Goal: Information Seeking & Learning: Find specific fact

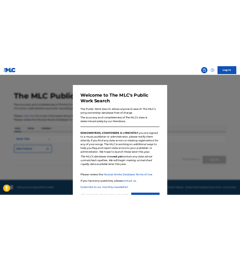
scroll to position [28, 0]
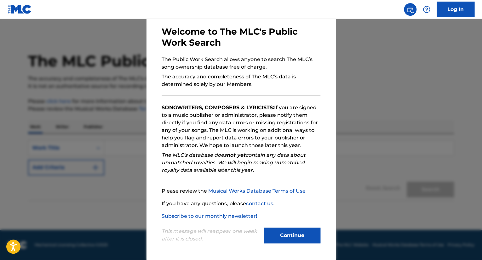
click at [295, 232] on button "Continue" at bounding box center [292, 236] width 57 height 16
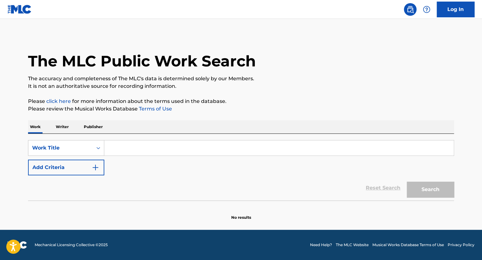
click at [121, 152] on input "Search Form" at bounding box center [278, 147] width 349 height 15
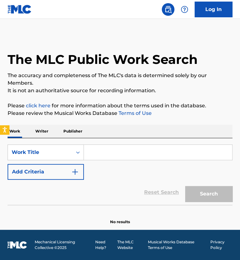
click at [166, 159] on input "Search Form" at bounding box center [158, 152] width 148 height 15
paste input "All She Said"
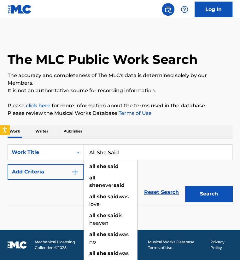
type input "All She Said"
click at [218, 193] on button "Search" at bounding box center [208, 194] width 47 height 16
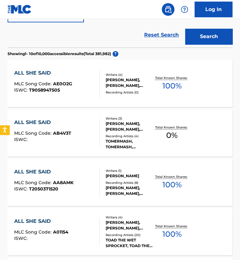
scroll to position [94, 0]
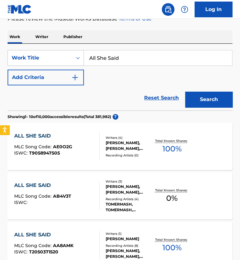
click at [56, 76] on button "Add Criteria" at bounding box center [46, 78] width 76 height 16
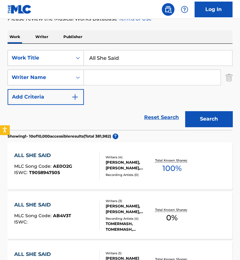
click at [97, 76] on input "Search Form" at bounding box center [152, 77] width 136 height 15
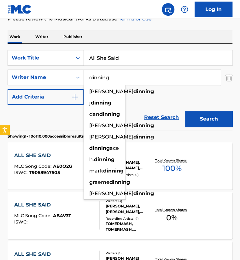
type input "dinning"
click at [185, 111] on button "Search" at bounding box center [208, 119] width 47 height 16
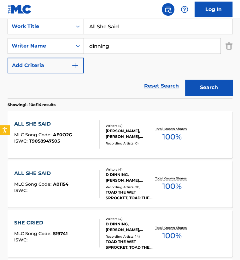
scroll to position [157, 0]
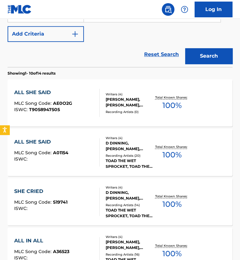
click at [68, 103] on span "AE0O2G" at bounding box center [62, 103] width 19 height 6
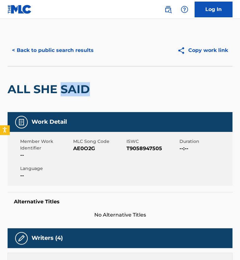
click at [68, 103] on div "ALL SHE SAID" at bounding box center [50, 89] width 85 height 46
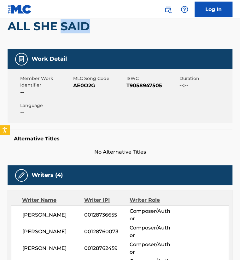
scroll to position [126, 0]
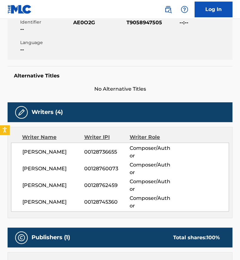
scroll to position [193, 0]
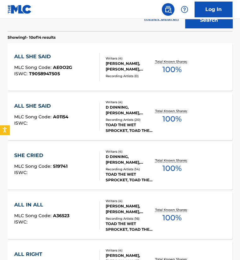
click at [58, 65] on span "AE0O2G" at bounding box center [62, 68] width 19 height 6
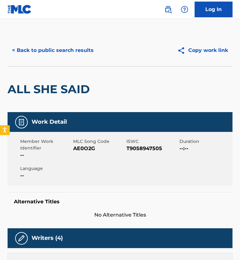
click at [86, 149] on span "AE0O2G" at bounding box center [98, 149] width 51 height 8
copy span "AE0O2G"
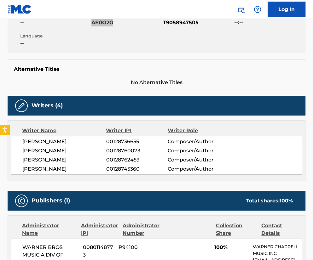
scroll to position [157, 0]
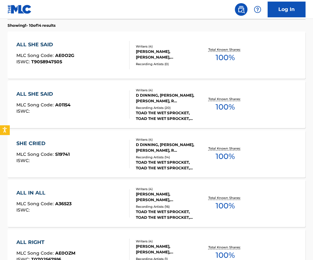
scroll to position [72, 0]
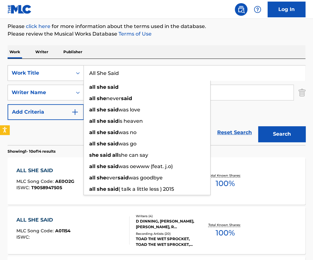
drag, startPoint x: 161, startPoint y: 71, endPoint x: 48, endPoint y: 55, distance: 113.6
paste input "When We Recovere"
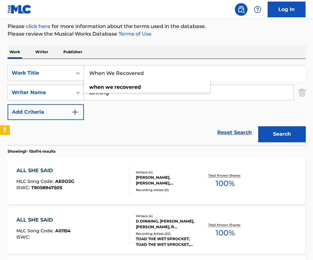
click at [258, 126] on button "Search" at bounding box center [281, 134] width 47 height 16
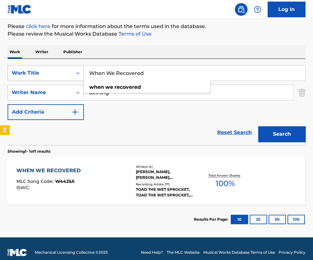
drag, startPoint x: 148, startPoint y: 75, endPoint x: 39, endPoint y: 72, distance: 109.3
click at [39, 72] on div "SearchWithCriteria961c6427-a254-4376-96b7-857326c97ad7 Work Title When We Recov…" at bounding box center [157, 73] width 298 height 16
paste input "Always Changing Probably"
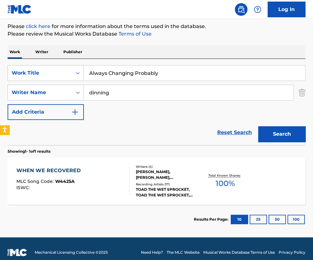
click at [279, 135] on button "Search" at bounding box center [281, 134] width 47 height 16
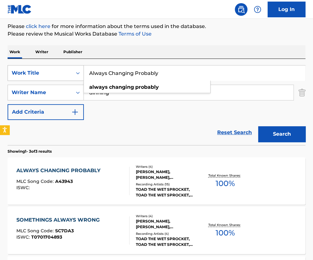
drag, startPoint x: 156, startPoint y: 72, endPoint x: 48, endPoint y: 80, distance: 108.7
click at [48, 80] on div "SearchWithCriteria961c6427-a254-4376-96b7-857326c97ad7 Work Title Always Changi…" at bounding box center [157, 73] width 298 height 16
paste input "[GEOGRAPHIC_DATA]"
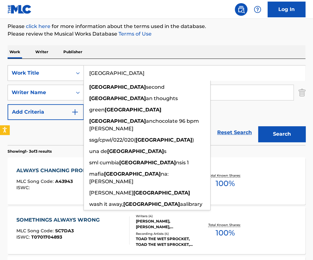
type input "[GEOGRAPHIC_DATA]"
drag, startPoint x: 283, startPoint y: 135, endPoint x: 304, endPoint y: 122, distance: 24.4
click at [283, 136] on button "Search" at bounding box center [281, 134] width 47 height 16
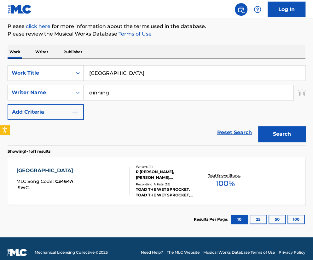
click at [64, 183] on span "C3464A" at bounding box center [64, 182] width 18 height 6
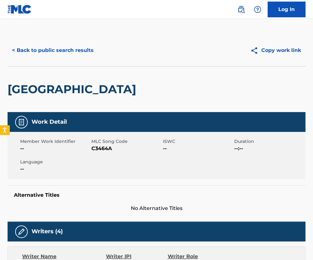
click at [102, 149] on span "C3464A" at bounding box center [126, 149] width 70 height 8
copy span "C3464A"
click at [28, 47] on button "< Back to public search results" at bounding box center [53, 51] width 90 height 16
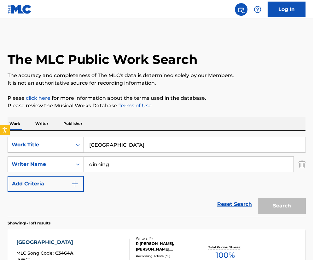
scroll to position [43, 0]
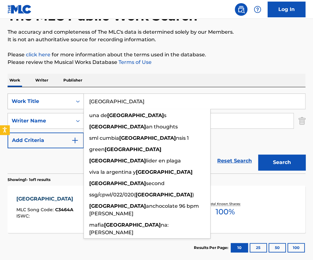
drag, startPoint x: 89, startPoint y: 101, endPoint x: 82, endPoint y: 101, distance: 7.6
click at [82, 101] on div "SearchWithCriteria961c6427-a254-4376-96b7-857326c97ad7 Work Title Chile una de …" at bounding box center [157, 102] width 298 height 16
paste input "ome Back Down"
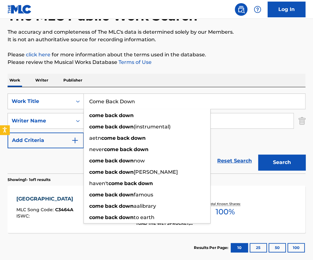
type input "Come Back Down"
click at [277, 158] on button "Search" at bounding box center [281, 163] width 47 height 16
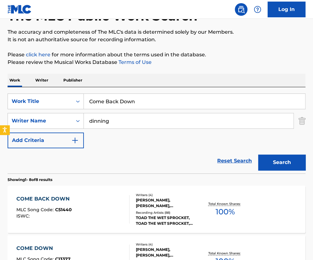
click at [64, 209] on span "C51440" at bounding box center [63, 210] width 17 height 6
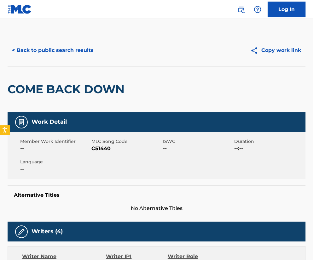
click at [96, 150] on span "C51440" at bounding box center [126, 149] width 70 height 8
copy span "C51440"
click at [30, 56] on button "< Back to public search results" at bounding box center [53, 51] width 90 height 16
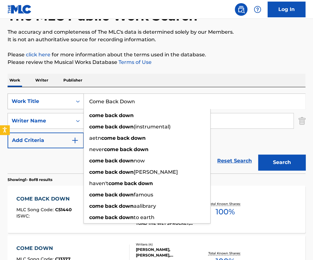
drag, startPoint x: 152, startPoint y: 99, endPoint x: 68, endPoint y: 97, distance: 84.4
click at [68, 97] on div "SearchWithCriteria961c6427-a254-4376-96b7-857326c97ad7 Work Title Come Back Dow…" at bounding box center [157, 102] width 298 height 16
paste input "rporal Br"
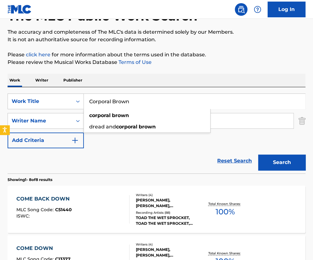
type input "Corporal Brown"
click at [277, 155] on button "Search" at bounding box center [281, 163] width 47 height 16
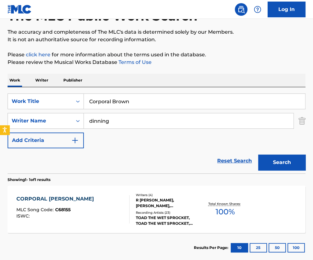
click at [68, 210] on span "C68155" at bounding box center [62, 210] width 15 height 6
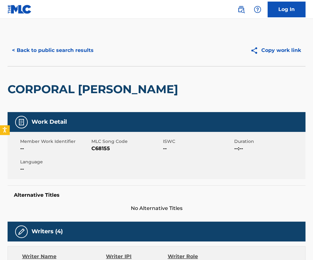
click at [100, 150] on span "C68155" at bounding box center [126, 149] width 70 height 8
copy span "C68155"
click at [41, 49] on button "< Back to public search results" at bounding box center [53, 51] width 90 height 16
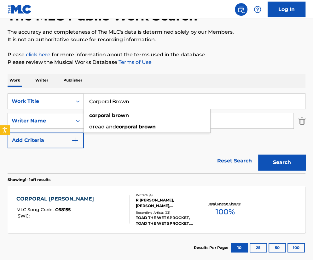
drag, startPoint x: 146, startPoint y: 99, endPoint x: 58, endPoint y: 108, distance: 89.0
click at [58, 108] on div "SearchWithCriteria961c6427-a254-4376-96b7-857326c97ad7 Work Title Corporal Brow…" at bounding box center [157, 102] width 298 height 16
paste input "vered In Roses"
type input "Covered In Roses"
click at [279, 157] on button "Search" at bounding box center [281, 163] width 47 height 16
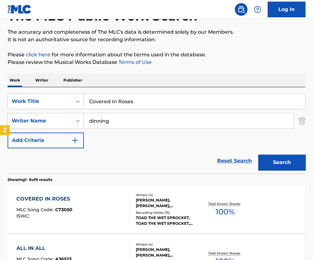
click at [163, 93] on div "SearchWithCriteria961c6427-a254-4376-96b7-857326c97ad7 Work Title Covered In Ro…" at bounding box center [157, 130] width 298 height 86
drag, startPoint x: 113, startPoint y: 106, endPoint x: 84, endPoint y: 113, distance: 30.6
click at [84, 109] on div "Covered In Roses covered in roses covered in roses vip" at bounding box center [194, 101] width 221 height 15
drag, startPoint x: 132, startPoint y: 104, endPoint x: 65, endPoint y: 109, distance: 67.9
click at [65, 109] on div "SearchWithCriteria961c6427-a254-4376-96b7-857326c97ad7 Work Title Covered In Ro…" at bounding box center [157, 102] width 298 height 16
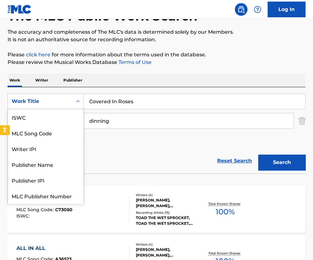
scroll to position [16, 0]
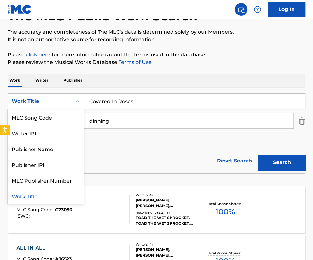
click at [64, 107] on div "Work Title" at bounding box center [40, 101] width 64 height 12
paste input "Search Form"
click at [133, 101] on input "Covered In Roses" at bounding box center [194, 101] width 221 height 15
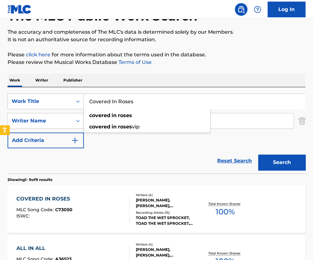
drag, startPoint x: 133, startPoint y: 101, endPoint x: 27, endPoint y: 110, distance: 106.2
click at [27, 110] on div "SearchWithCriteria961c6427-a254-4376-96b7-857326c97ad7 Work Title Covered In Ro…" at bounding box center [157, 121] width 298 height 55
paste input "Don't Go Away"
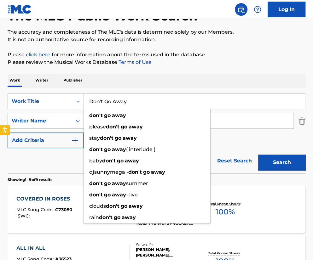
type input "Don't Go Away"
click at [258, 155] on button "Search" at bounding box center [281, 163] width 47 height 16
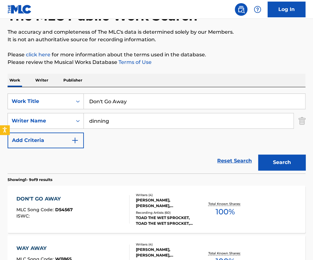
scroll to position [50, 0]
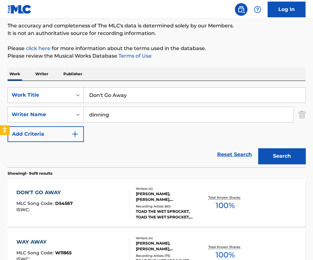
click at [87, 197] on div "DON'T GO AWAY MLC Song Code : D54567 ISWC :" at bounding box center [72, 203] width 113 height 28
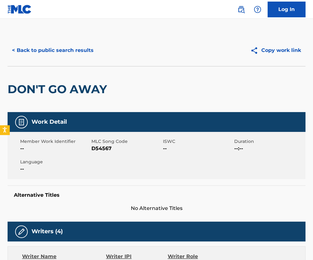
click at [102, 148] on span "D54567" at bounding box center [126, 149] width 70 height 8
copy span "D54567"
click at [63, 50] on button "< Back to public search results" at bounding box center [53, 51] width 90 height 16
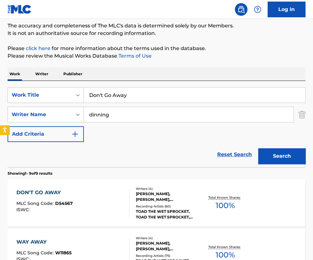
scroll to position [52, 0]
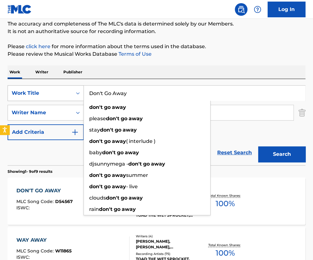
drag, startPoint x: 127, startPoint y: 98, endPoint x: 31, endPoint y: 96, distance: 96.4
click at [31, 96] on div "SearchWithCriteria961c6427-a254-4376-96b7-857326c97ad7 Work Title Don't Go Away…" at bounding box center [157, 93] width 298 height 16
paste input "High on A Riverbed"
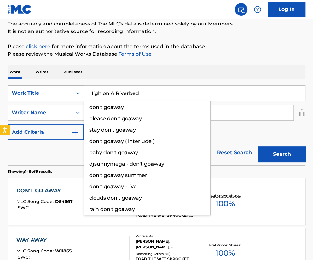
type input "High on A Riverbed"
click at [31, 96] on div "Work Title" at bounding box center [40, 93] width 57 height 8
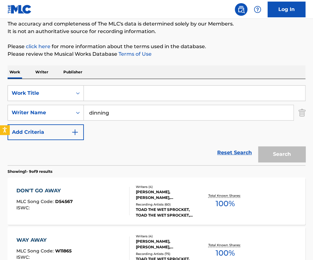
click at [94, 94] on input "Search Form" at bounding box center [194, 93] width 221 height 15
paste input "High on A Riverbed"
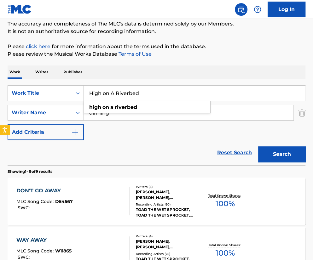
type input "High on A Riverbed"
click at [258, 146] on button "Search" at bounding box center [281, 154] width 47 height 16
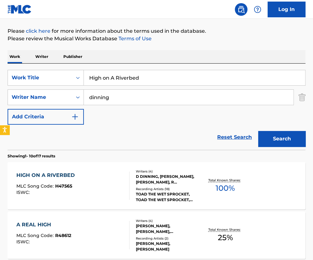
scroll to position [68, 0]
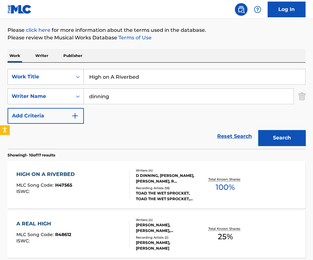
click at [67, 186] on span "H47565" at bounding box center [63, 185] width 17 height 6
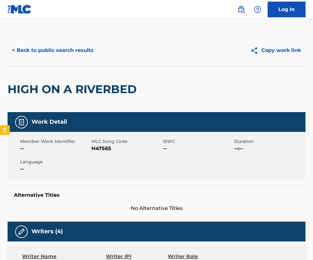
click at [103, 150] on span "H47565" at bounding box center [126, 149] width 70 height 8
copy span "H47565"
click at [79, 56] on button "< Back to public search results" at bounding box center [53, 51] width 90 height 16
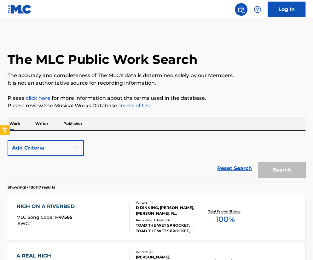
scroll to position [68, 0]
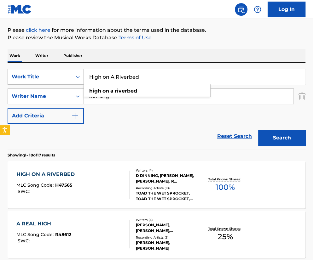
drag, startPoint x: 158, startPoint y: 80, endPoint x: 64, endPoint y: 79, distance: 94.5
click at [64, 79] on div "SearchWithCriteria38207419-e20c-4d5a-9236-a9c7f0fafd59 Work Title High on A Riv…" at bounding box center [157, 77] width 298 height 16
paste input "I Think About It"
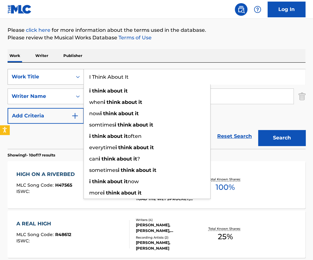
type input "I Think About It"
click at [258, 130] on button "Search" at bounding box center [281, 138] width 47 height 16
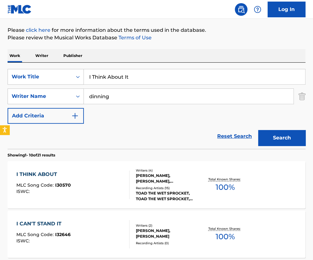
click at [66, 185] on span "I30570" at bounding box center [63, 185] width 16 height 6
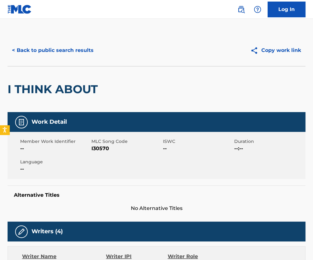
click at [101, 149] on span "I30570" at bounding box center [126, 149] width 70 height 8
copy span "I30570"
click at [40, 49] on button "< Back to public search results" at bounding box center [53, 51] width 90 height 16
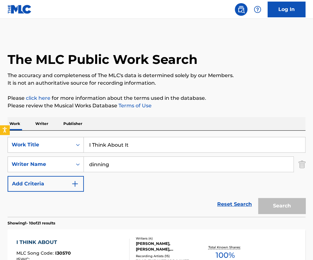
scroll to position [68, 0]
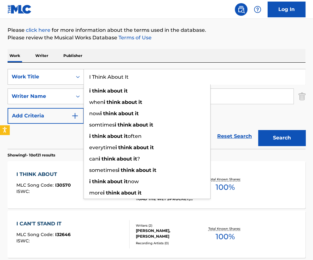
drag, startPoint x: 141, startPoint y: 78, endPoint x: 40, endPoint y: 85, distance: 101.6
click at [40, 85] on div "SearchWithCriteria38207419-e20c-4d5a-9236-a9c7f0fafd59 Work Title I Think About…" at bounding box center [157, 96] width 298 height 55
paste input "JAM"
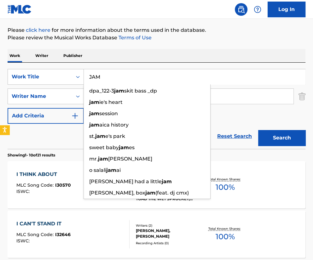
type input "JAM"
click at [258, 130] on button "Search" at bounding box center [281, 138] width 47 height 16
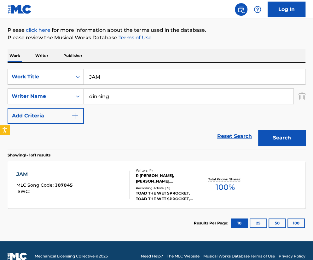
click at [63, 186] on span "J07045" at bounding box center [63, 185] width 17 height 6
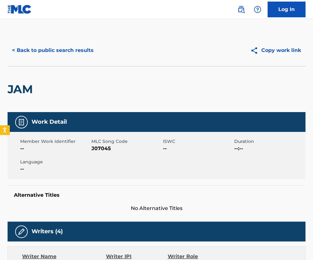
click at [63, 186] on div "Alternative Titles No Alternative Titles" at bounding box center [157, 199] width 298 height 27
click at [97, 147] on span "J07045" at bounding box center [126, 149] width 70 height 8
copy span "J07045"
click at [57, 52] on button "< Back to public search results" at bounding box center [53, 51] width 90 height 16
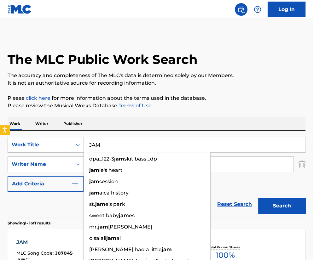
drag, startPoint x: 221, startPoint y: 147, endPoint x: 93, endPoint y: 140, distance: 128.1
click at [93, 140] on input "JAM" at bounding box center [194, 144] width 221 height 15
type input "J"
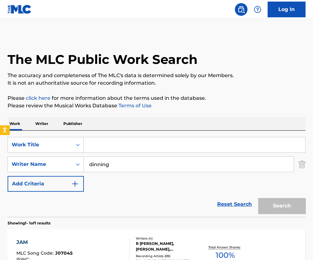
paste input "Know Me"
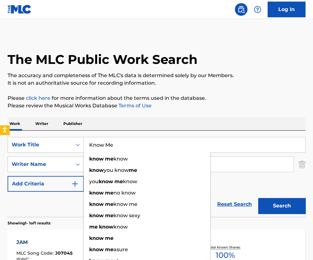
type input "Know Me"
click at [258, 198] on button "Search" at bounding box center [281, 206] width 47 height 16
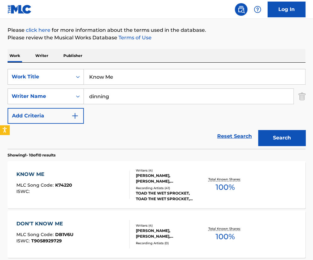
scroll to position [76, 0]
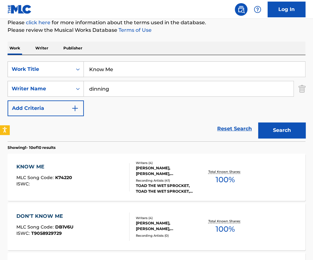
click at [64, 174] on div "KNOW ME MLC Song Code : K74220 ISWC :" at bounding box center [44, 177] width 56 height 28
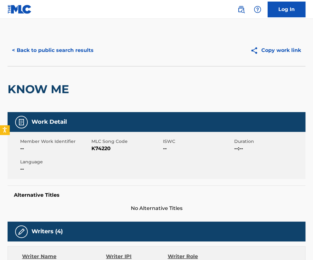
click at [103, 150] on span "K74220" at bounding box center [126, 149] width 70 height 8
copy span "K74220"
click at [42, 52] on button "< Back to public search results" at bounding box center [53, 51] width 90 height 16
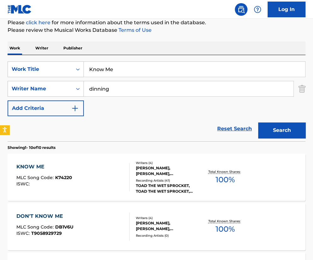
click at [122, 71] on input "Know Me" at bounding box center [194, 69] width 221 height 15
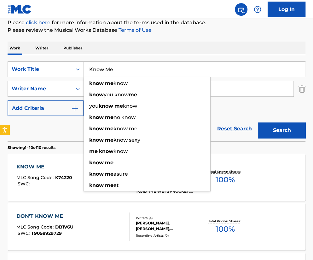
click at [122, 71] on input "Know Me" at bounding box center [194, 69] width 221 height 15
paste input "Liars Everywher"
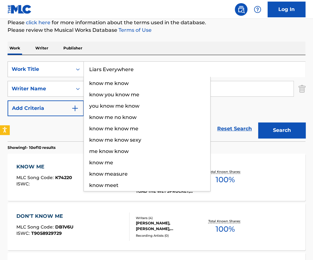
type input "Liars Everywhere"
click at [258, 123] on button "Search" at bounding box center [281, 131] width 47 height 16
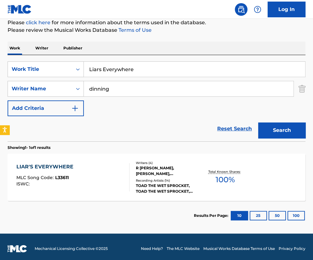
click at [79, 170] on div "LIAR'S EVERYWHERE MLC Song Code : L33611 ISWC :" at bounding box center [72, 177] width 113 height 28
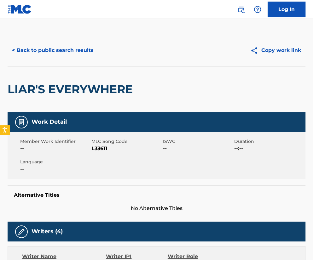
click at [101, 148] on span "L33611" at bounding box center [126, 149] width 70 height 8
copy span "L33611"
click at [97, 151] on span "L33611" at bounding box center [126, 149] width 70 height 8
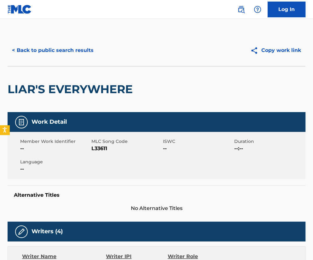
click at [288, 154] on div "Member Work Identifier -- MLC Song Code L33611 ISWC -- Duration --:-- Language …" at bounding box center [157, 155] width 298 height 47
click at [55, 53] on button "< Back to public search results" at bounding box center [53, 51] width 90 height 16
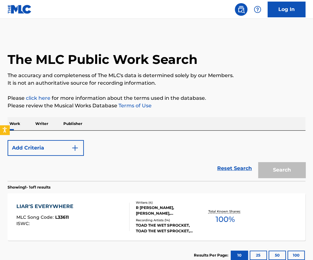
scroll to position [43, 0]
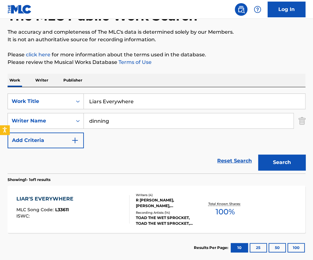
click at [146, 102] on input "Liars Everywhere" at bounding box center [194, 101] width 221 height 15
drag, startPoint x: 134, startPoint y: 102, endPoint x: 61, endPoint y: 104, distance: 73.4
click at [61, 104] on div "SearchWithCriteria38207419-e20c-4d5a-9236-a9c7f0fafd59 Work Title Liars Everywh…" at bounding box center [157, 102] width 298 height 16
paste input "Nothing Is Alon"
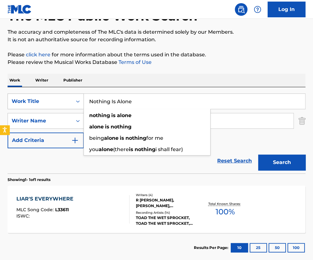
type input "Nothing Is Alone"
click at [258, 155] on button "Search" at bounding box center [281, 163] width 47 height 16
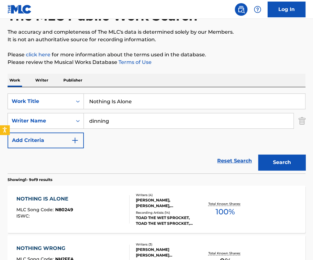
scroll to position [61, 0]
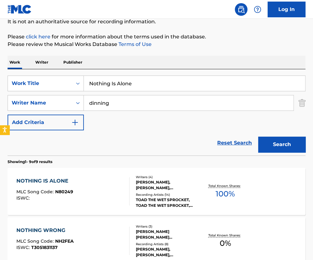
click at [90, 185] on div "NOTHING IS ALONE MLC Song Code : N80249 ISWC :" at bounding box center [72, 191] width 113 height 28
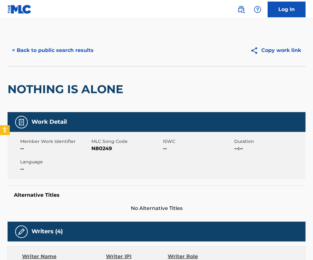
click at [104, 150] on span "N80249" at bounding box center [126, 149] width 70 height 8
click at [60, 48] on button "< Back to public search results" at bounding box center [53, 51] width 90 height 16
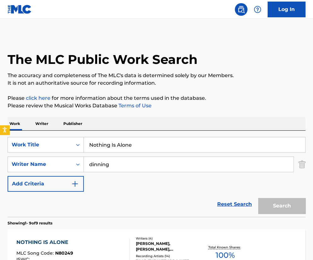
scroll to position [61, 0]
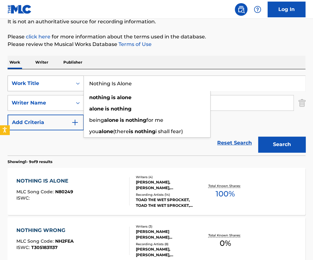
drag, startPoint x: 139, startPoint y: 85, endPoint x: 54, endPoint y: 86, distance: 84.4
click at [54, 86] on div "SearchWithCriteria38207419-e20c-4d5a-9236-a9c7f0fafd59 Work Title Nothing Is Al…" at bounding box center [157, 84] width 298 height 16
paste input "She Cried"
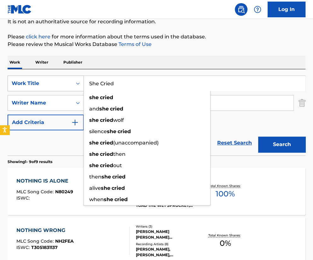
type input "She Cried"
click at [258, 137] on button "Search" at bounding box center [281, 145] width 47 height 16
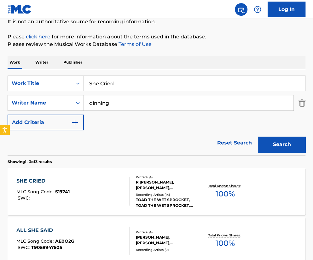
click at [47, 189] on span "MLC Song Code :" at bounding box center [35, 192] width 39 height 6
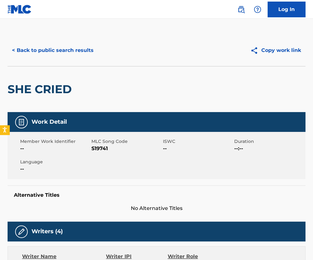
click at [99, 148] on span "S19741" at bounding box center [126, 149] width 70 height 8
click at [55, 50] on button "< Back to public search results" at bounding box center [53, 51] width 90 height 16
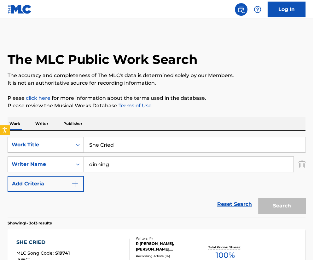
scroll to position [61, 0]
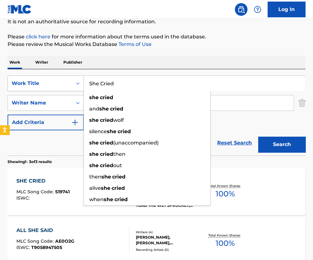
drag, startPoint x: 120, startPoint y: 83, endPoint x: 65, endPoint y: 83, distance: 55.4
click at [65, 83] on div "SearchWithCriteria38207419-e20c-4d5a-9236-a9c7f0fafd59 Work Title She Cried she…" at bounding box center [157, 84] width 298 height 16
paste input "Torn"
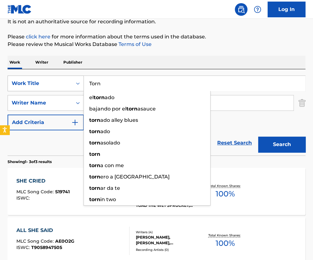
type input "Torn"
click at [258, 137] on button "Search" at bounding box center [281, 145] width 47 height 16
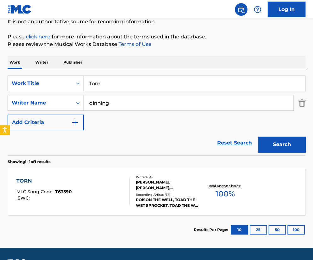
click at [87, 191] on div "TORN MLC Song Code : T63590 ISWC :" at bounding box center [72, 191] width 113 height 28
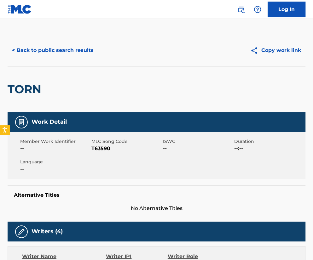
click at [100, 151] on span "T63590" at bounding box center [126, 149] width 70 height 8
